Goal: Task Accomplishment & Management: Manage account settings

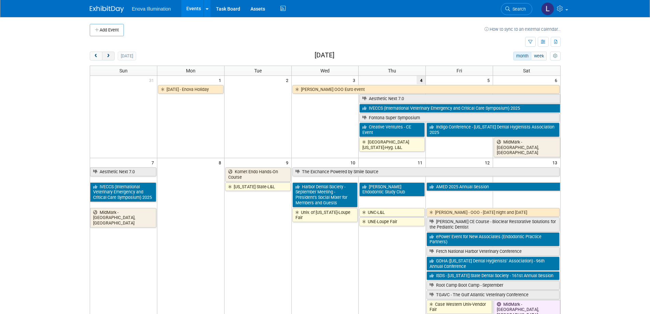
click at [113, 58] on button "next" at bounding box center [108, 56] width 13 height 9
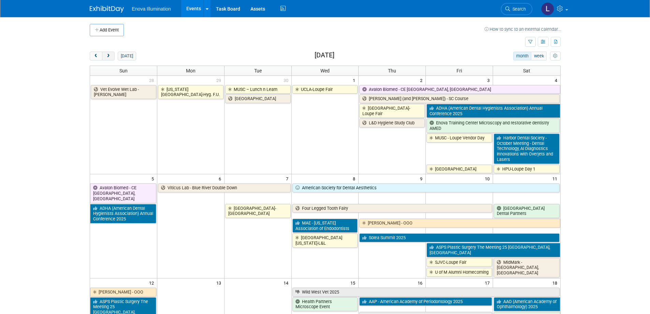
click at [113, 58] on button "next" at bounding box center [108, 56] width 13 height 9
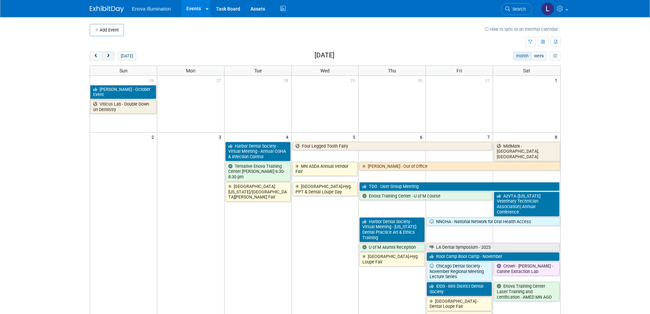
click at [112, 57] on button "next" at bounding box center [108, 56] width 13 height 9
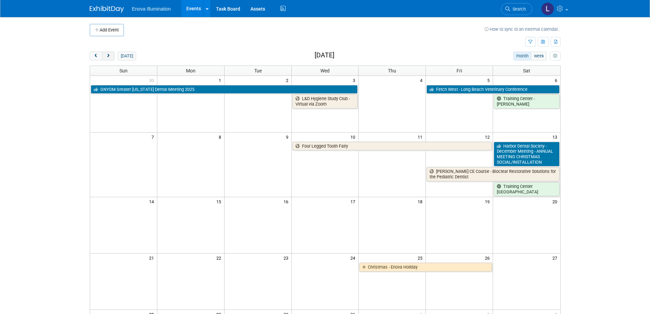
click at [110, 57] on span "next" at bounding box center [108, 56] width 5 height 4
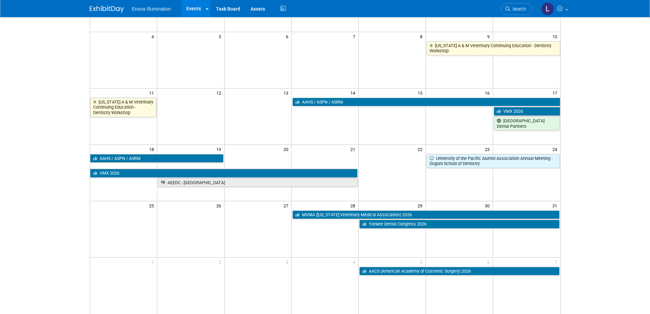
scroll to position [137, 0]
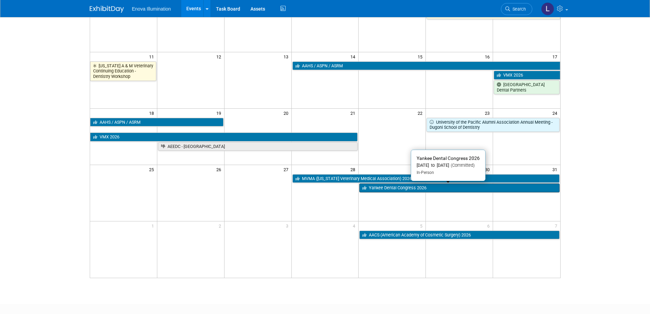
click at [381, 188] on link "Yankee Dental Congress 2026" at bounding box center [459, 187] width 200 height 9
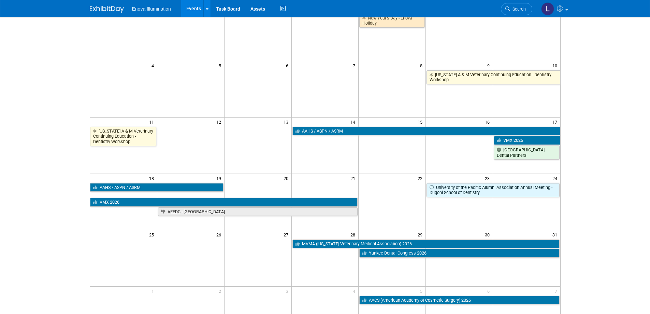
scroll to position [0, 0]
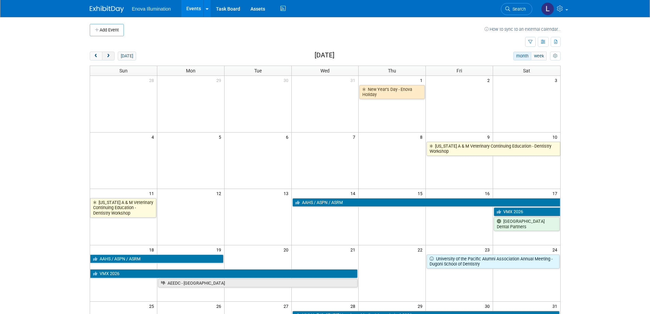
click at [105, 56] on button "next" at bounding box center [108, 56] width 13 height 9
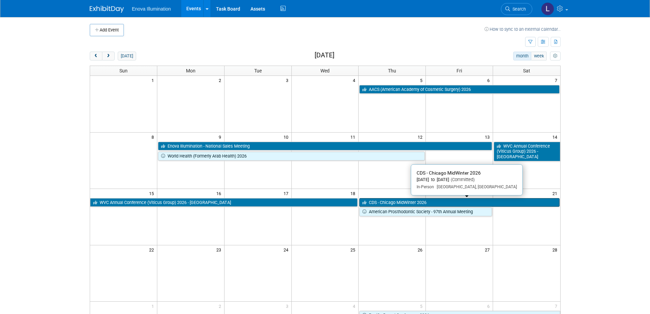
click at [376, 199] on link "CDS - Chicago MidWinter 2026" at bounding box center [459, 202] width 200 height 9
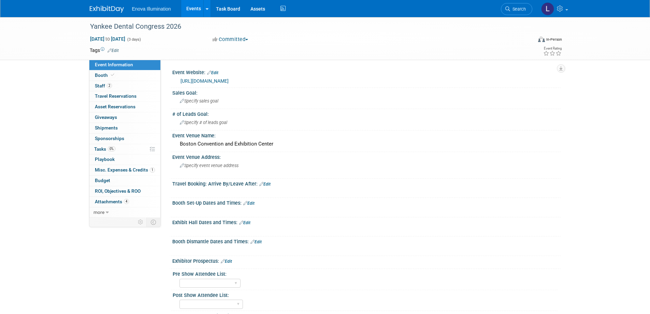
click at [229, 80] on link "https://www.yankeedental.com/" at bounding box center [205, 80] width 48 height 5
click at [129, 71] on link "Booth" at bounding box center [124, 75] width 71 height 10
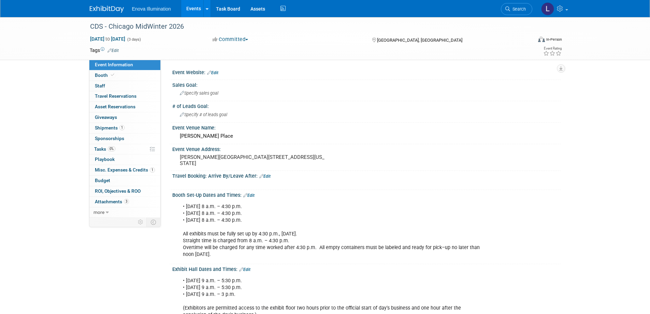
click at [217, 73] on link "Edit" at bounding box center [212, 72] width 11 height 5
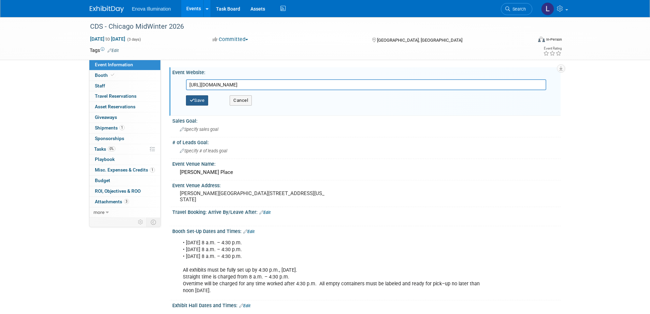
type input "https://midwintermeeting.eventscribe.net/"
click at [203, 101] on button "Save" at bounding box center [197, 100] width 23 height 10
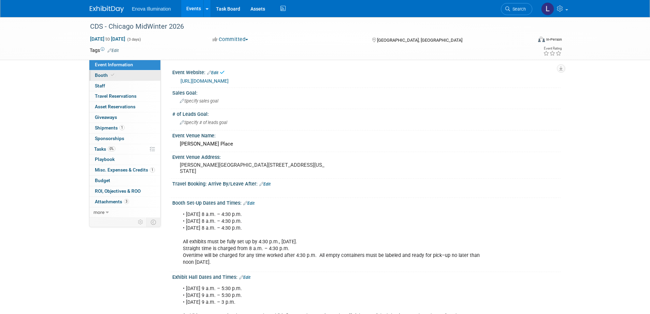
click at [135, 77] on link "Booth" at bounding box center [124, 75] width 71 height 10
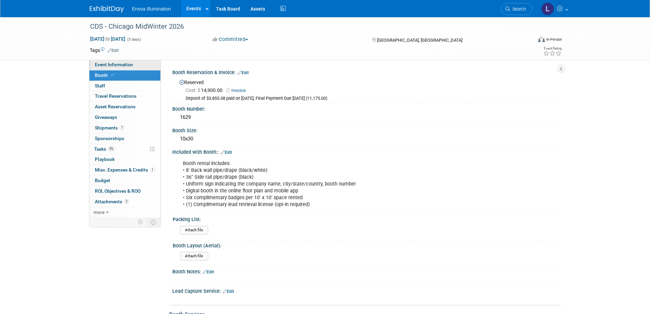
click at [132, 62] on link "Event Information" at bounding box center [124, 65] width 71 height 10
